Goal: Transaction & Acquisition: Download file/media

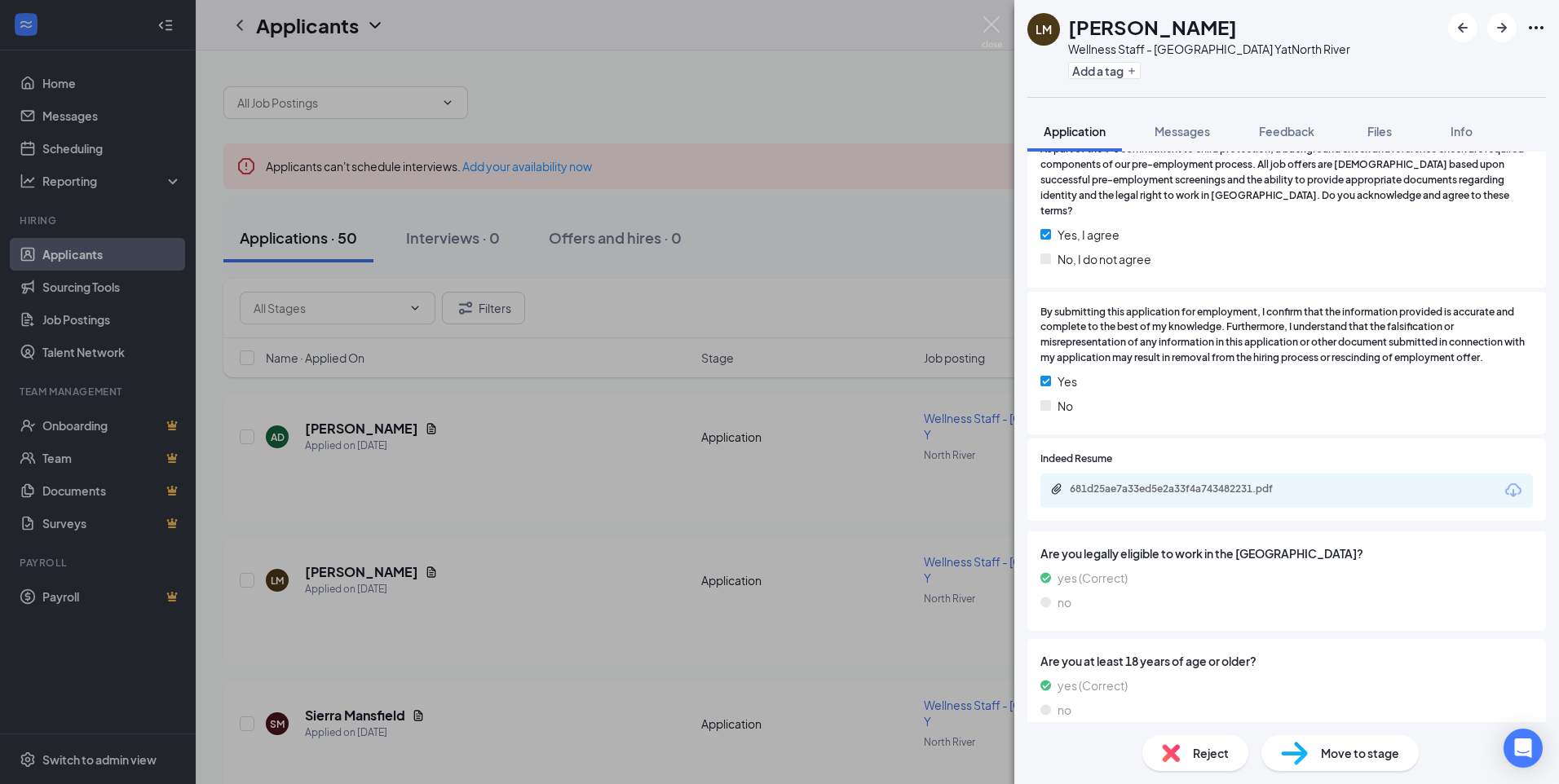
scroll to position [629, 0]
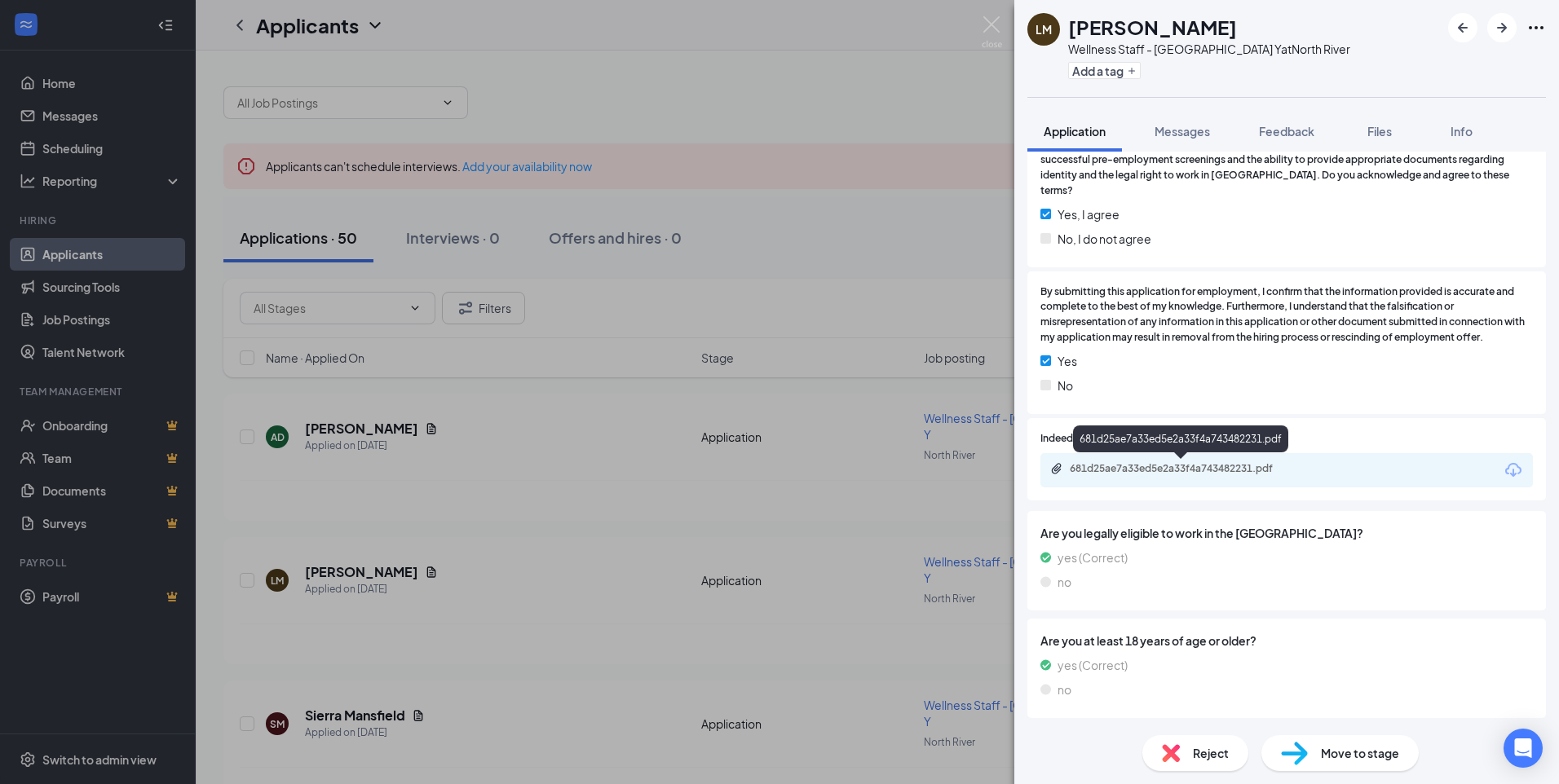
click at [1219, 467] on div "681d25ae7a33ed5e2a33f4a743482231.pdf" at bounding box center [1184, 469] width 228 height 13
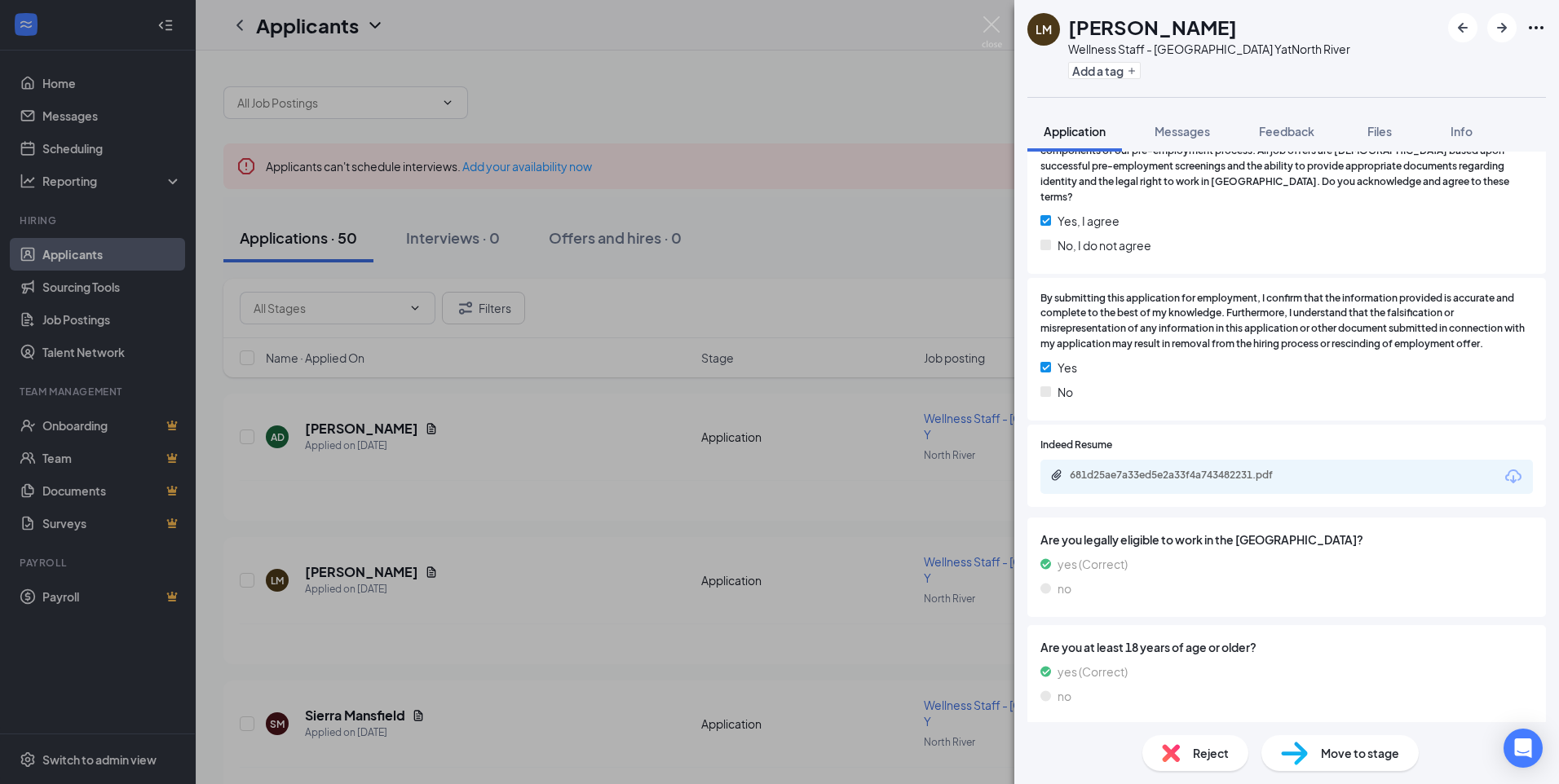
click at [837, 245] on div "[PERSON_NAME] Wellness Staff - North River Y at [GEOGRAPHIC_DATA] Add a tag App…" at bounding box center [780, 392] width 1559 height 784
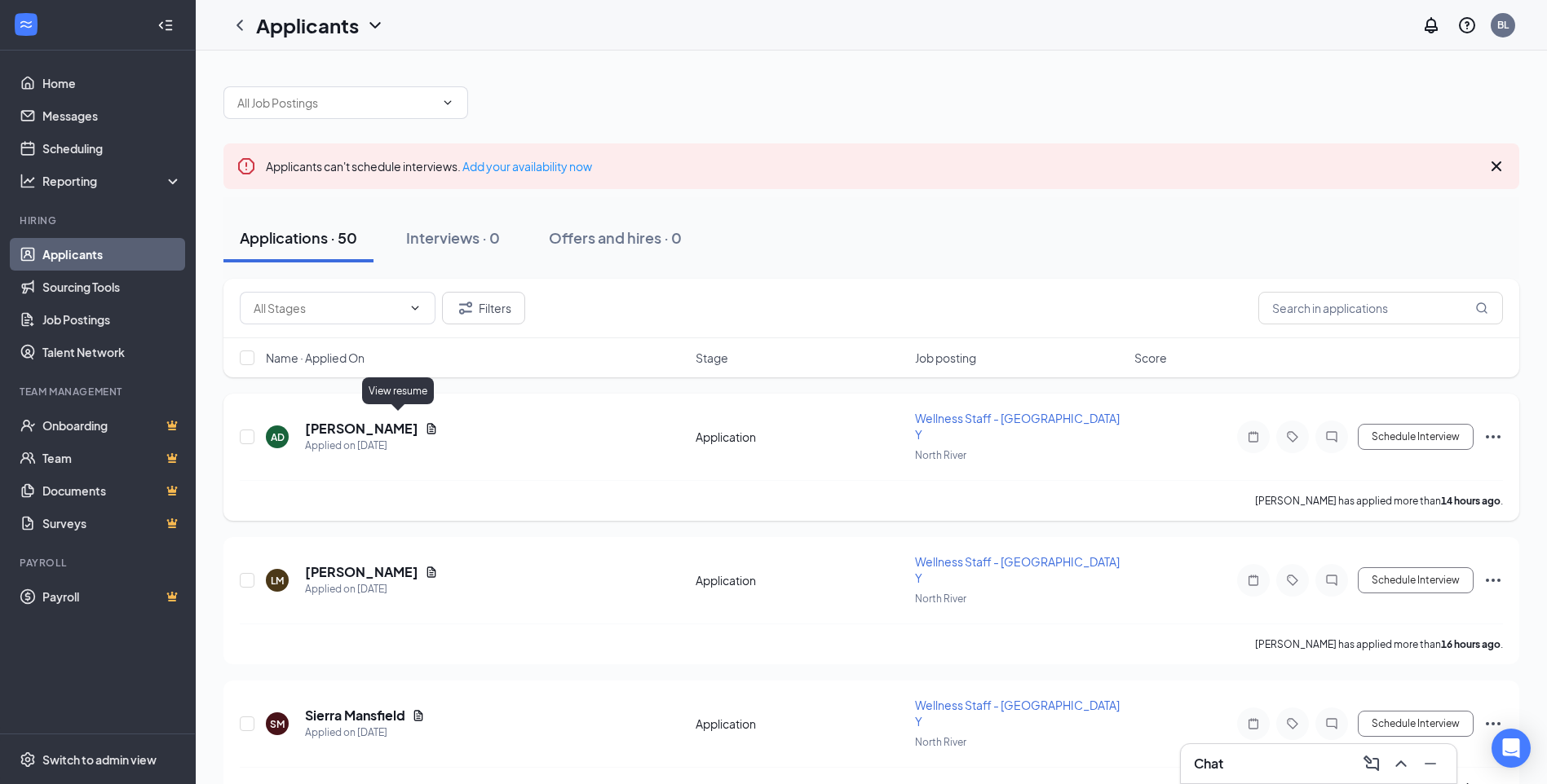
click at [425, 427] on icon "Document" at bounding box center [432, 429] width 13 height 13
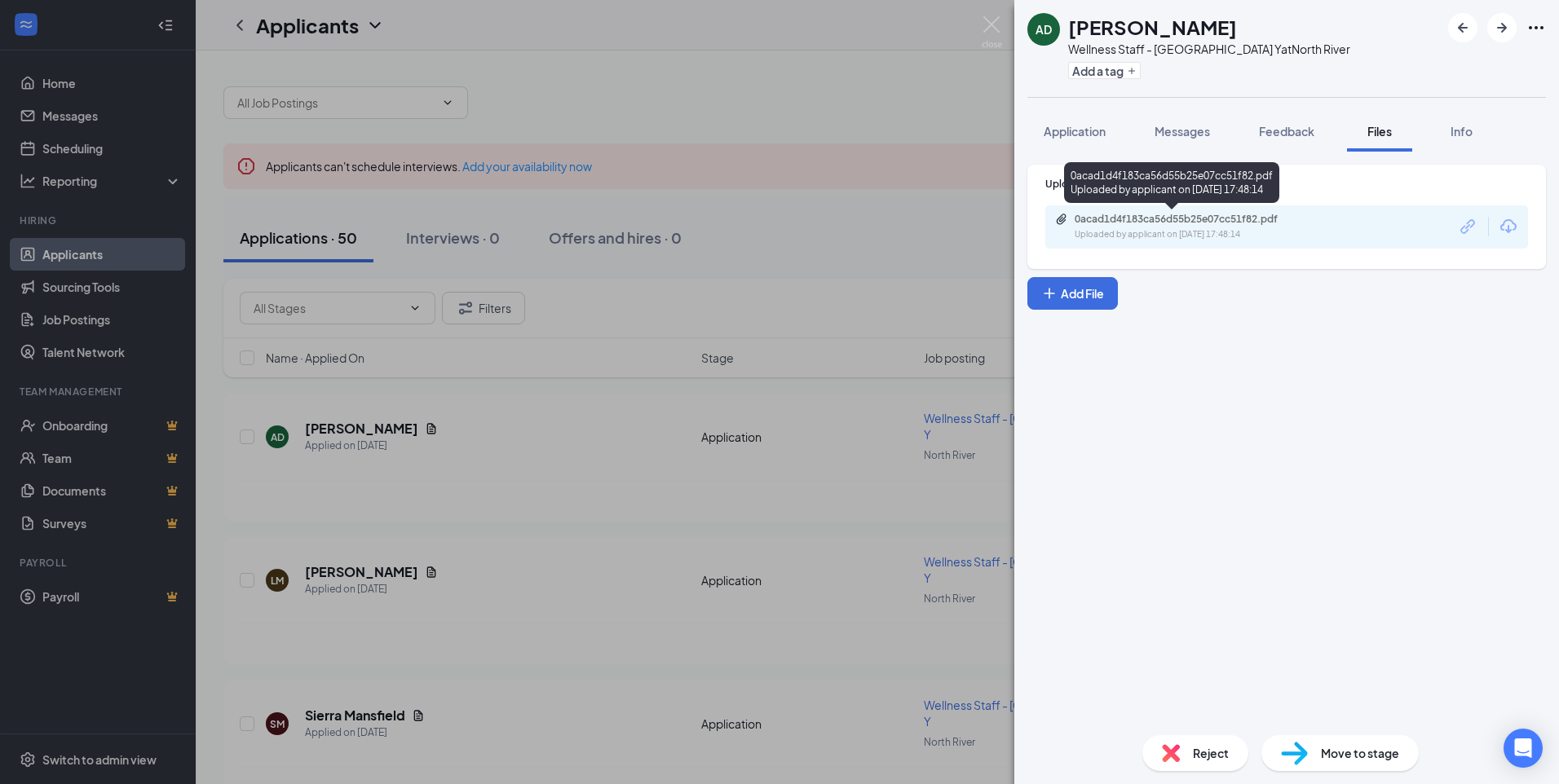
click at [1128, 220] on div "0acad1d4f183ca56d55b25e07cc51f82.pdf" at bounding box center [1188, 220] width 228 height 13
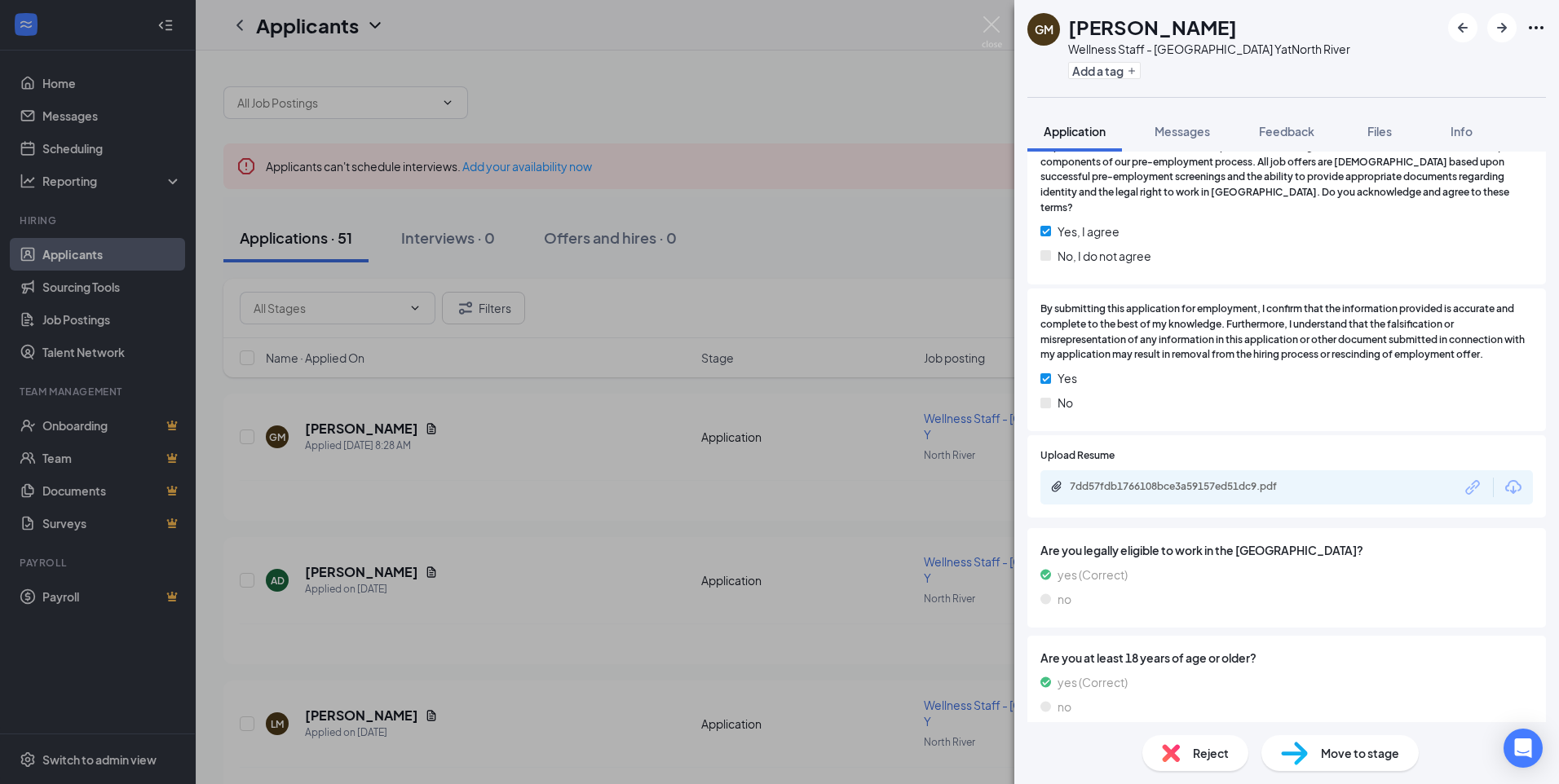
scroll to position [737, 0]
click at [1091, 479] on div "7dd57fdb1766108bce3a59157ed51dc9.pdf" at bounding box center [1184, 486] width 228 height 13
